Goal: Find specific page/section: Find specific page/section

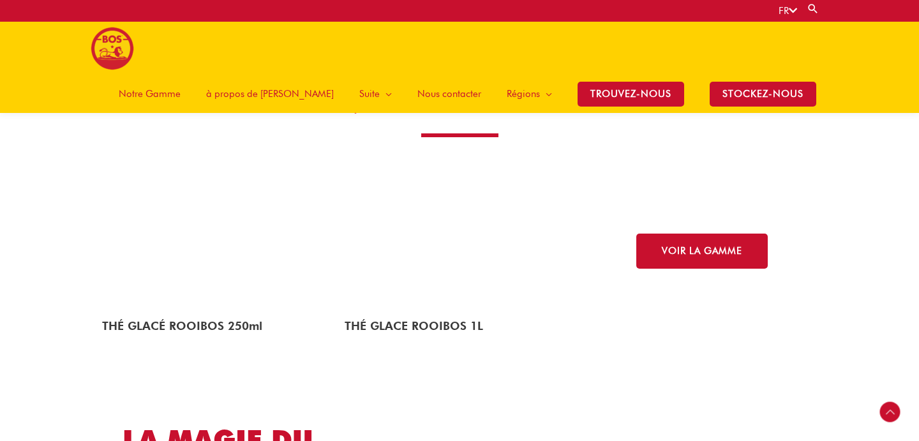
scroll to position [2087, 0]
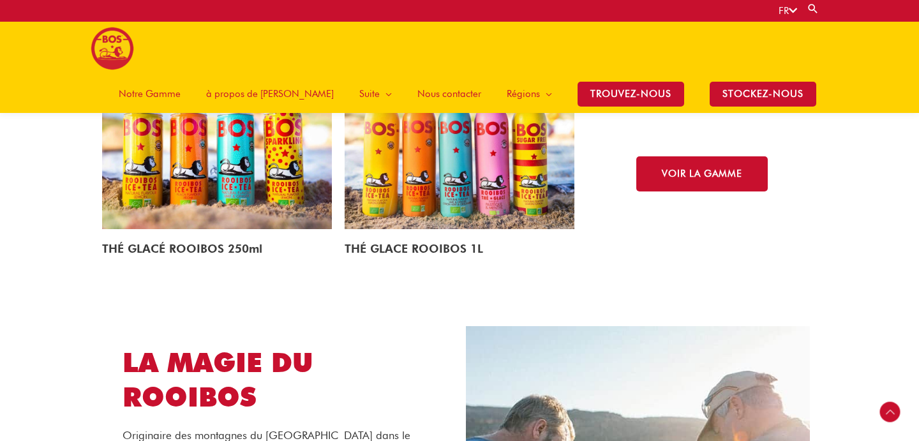
click at [422, 189] on img at bounding box center [460, 154] width 230 height 150
click at [635, 82] on span "TROUVEZ-NOUS" at bounding box center [630, 94] width 107 height 25
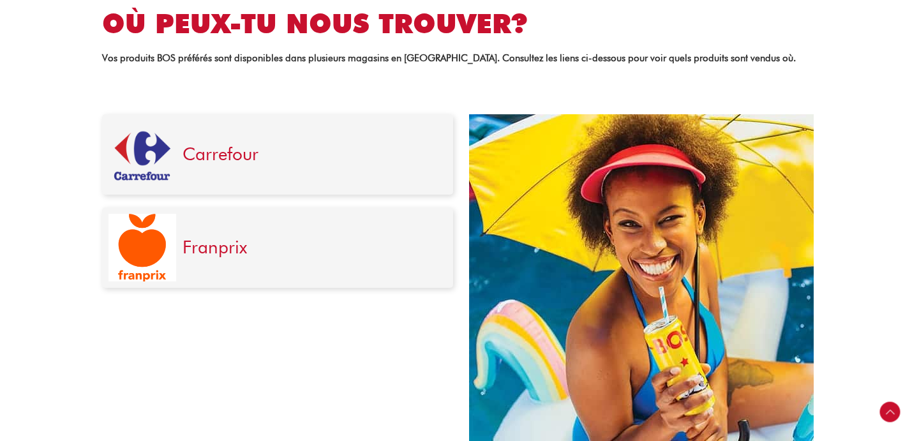
scroll to position [447, 0]
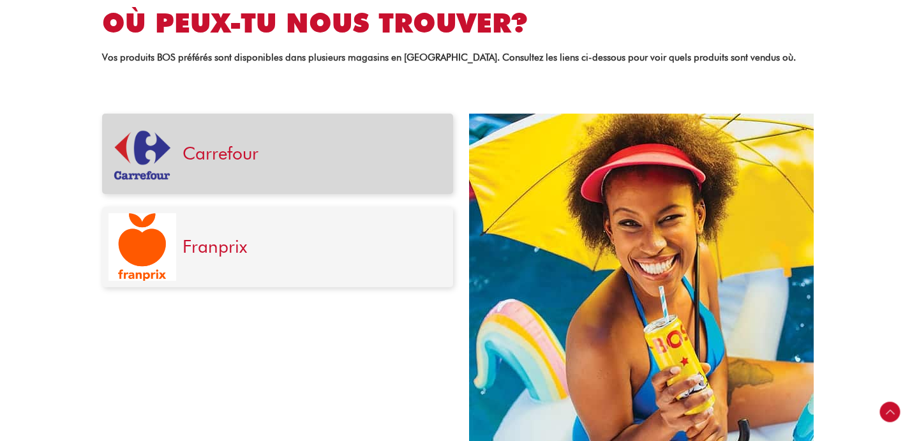
click at [193, 165] on div "Carrefour" at bounding box center [311, 154] width 271 height 68
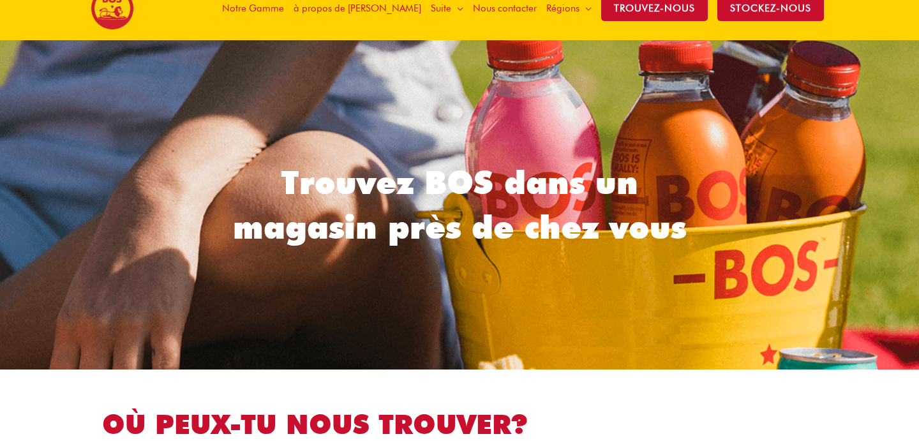
scroll to position [0, 0]
